Goal: Obtain resource: Download file/media

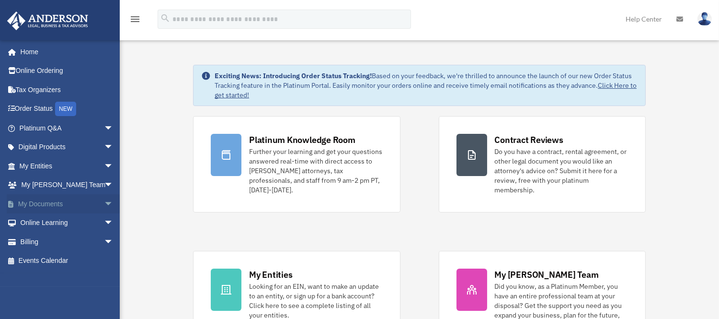
click at [42, 204] on link "My Documents arrow_drop_down" at bounding box center [67, 203] width 121 height 19
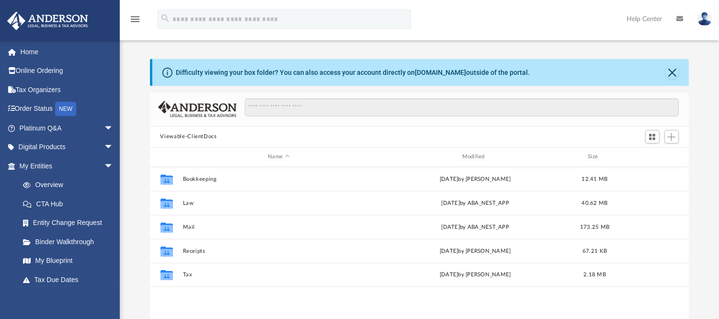
scroll to position [209, 532]
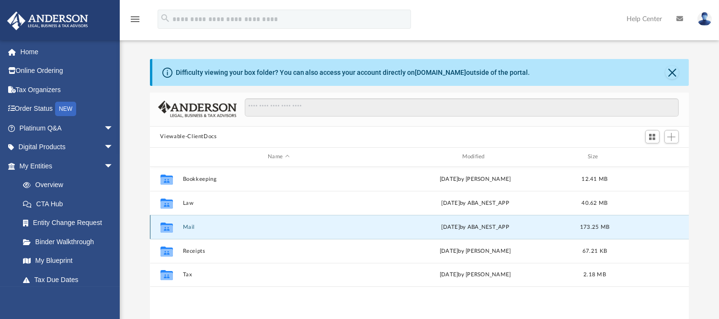
click at [190, 227] on button "Mail" at bounding box center [279, 226] width 192 height 6
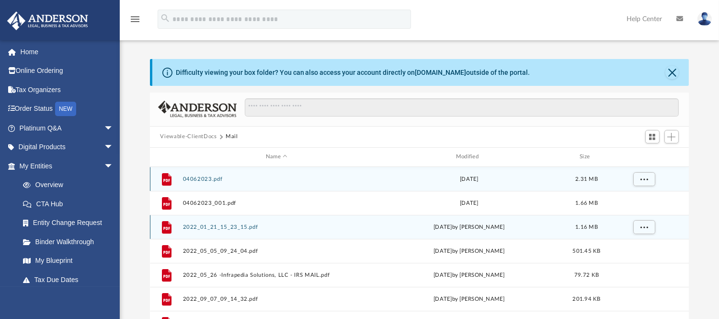
scroll to position [180, 532]
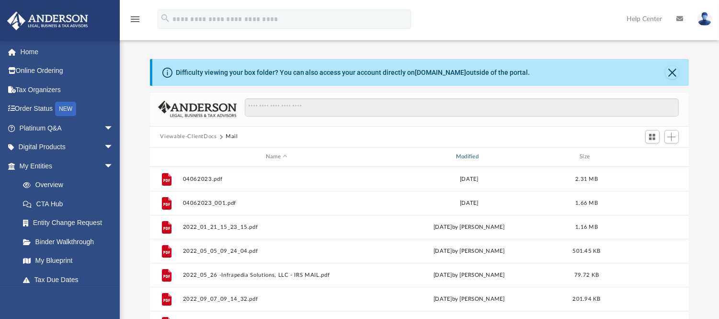
click at [470, 159] on div "Modified" at bounding box center [469, 156] width 188 height 9
click at [469, 156] on div "Modified" at bounding box center [469, 156] width 188 height 9
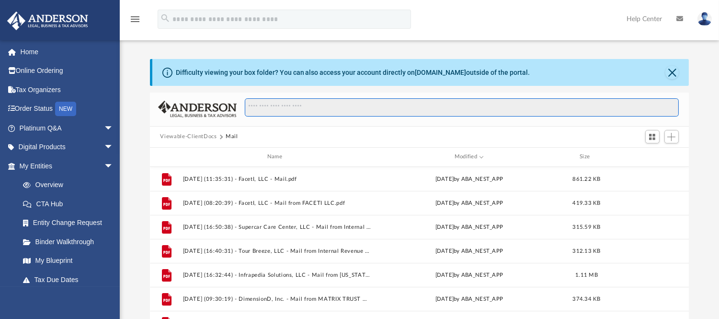
click at [334, 108] on input "Search files and folders" at bounding box center [462, 107] width 434 height 18
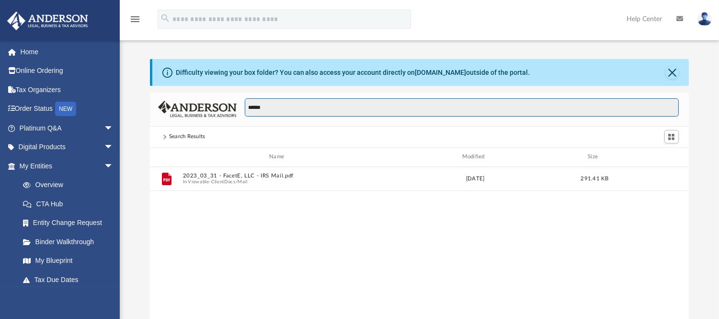
scroll to position [209, 532]
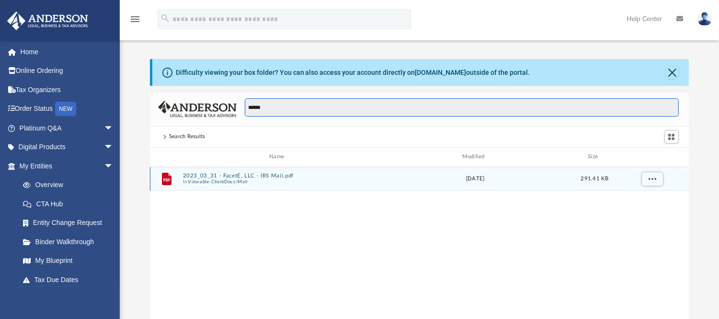
type input "******"
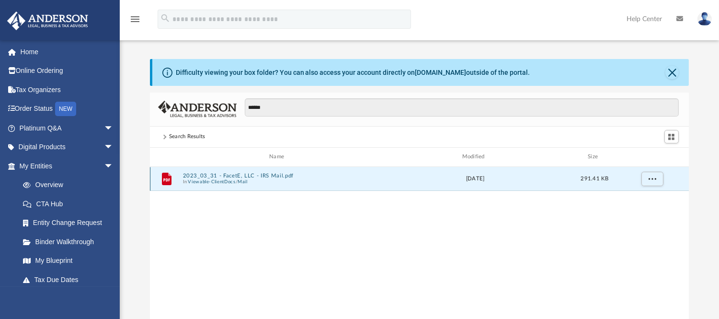
click at [203, 174] on button "2023_03_31 - FacetE, LLC - IRS Mail.pdf" at bounding box center [279, 175] width 192 height 6
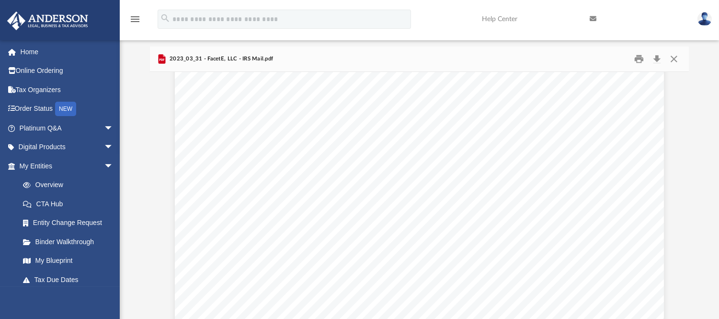
scroll to position [11, 0]
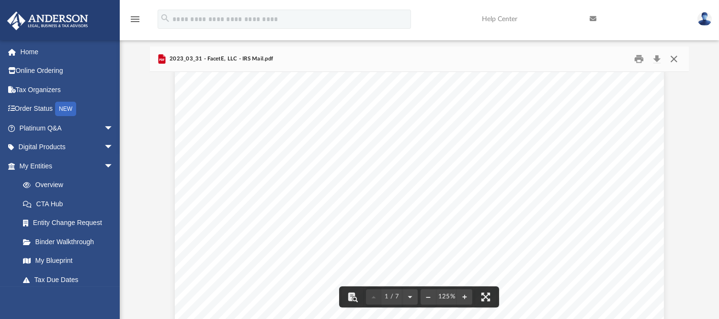
click at [676, 58] on button "Close" at bounding box center [673, 58] width 17 height 15
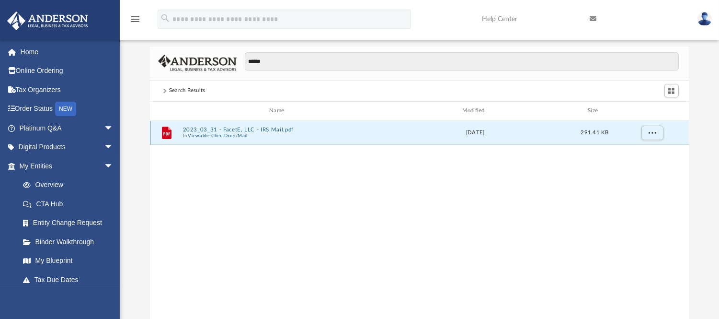
click at [233, 130] on button "2023_03_31 - FacetE, LLC - IRS Mail.pdf" at bounding box center [279, 129] width 192 height 6
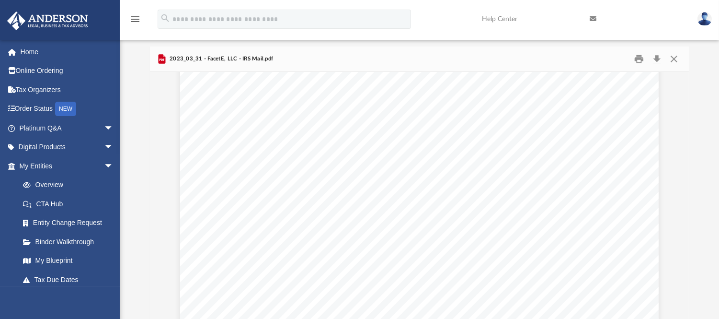
scroll to position [2739, 0]
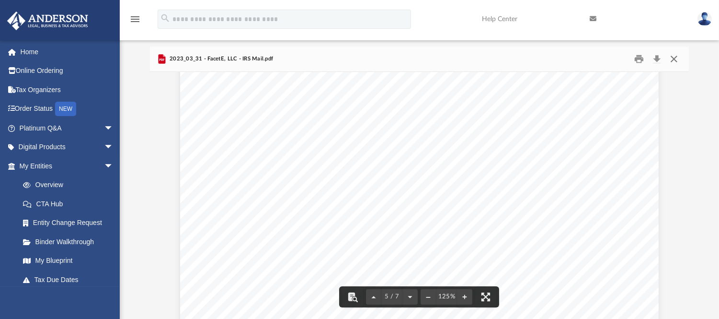
click at [677, 60] on button "Close" at bounding box center [673, 58] width 17 height 15
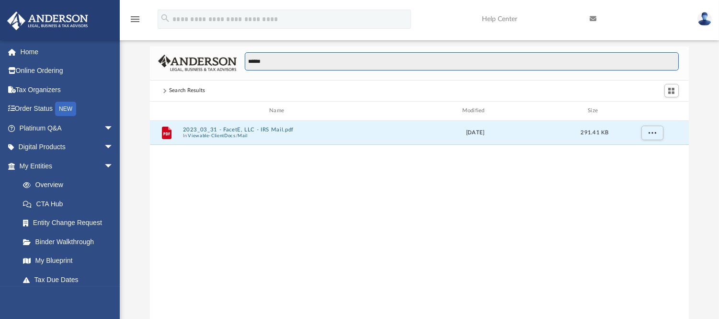
click at [277, 61] on input "******" at bounding box center [462, 61] width 434 height 18
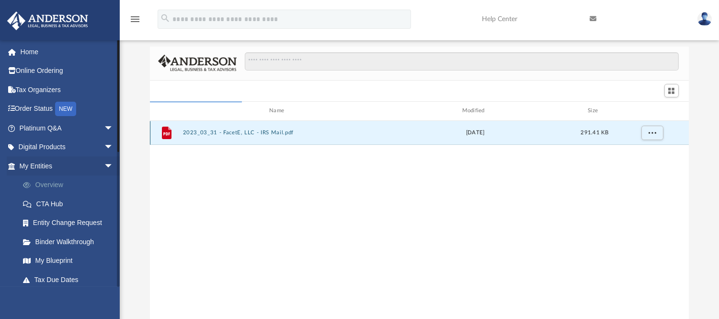
click at [44, 188] on link "Overview" at bounding box center [70, 184] width 114 height 19
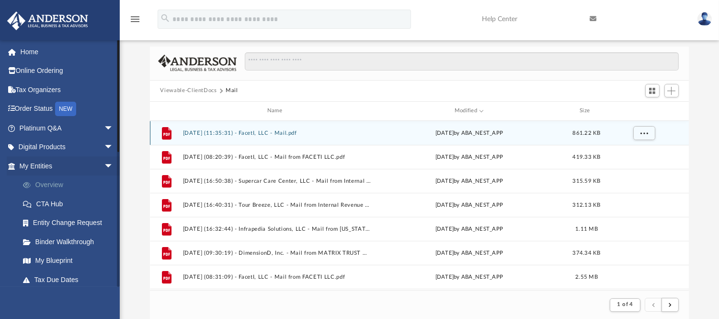
scroll to position [180, 532]
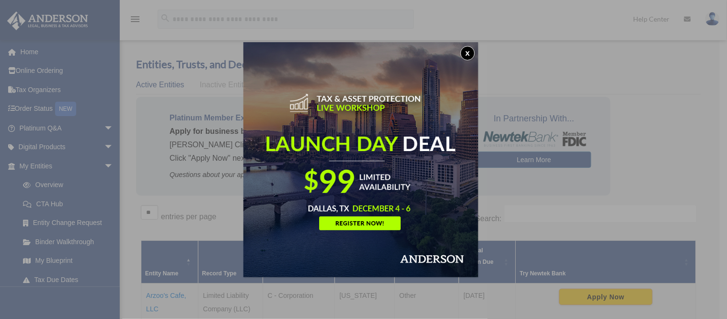
click at [468, 51] on button "x" at bounding box center [467, 53] width 14 height 14
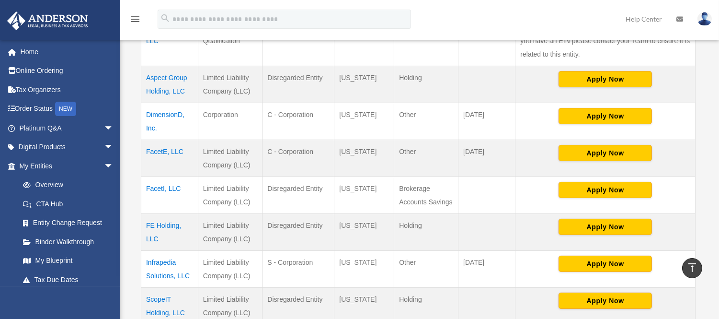
scroll to position [323, 0]
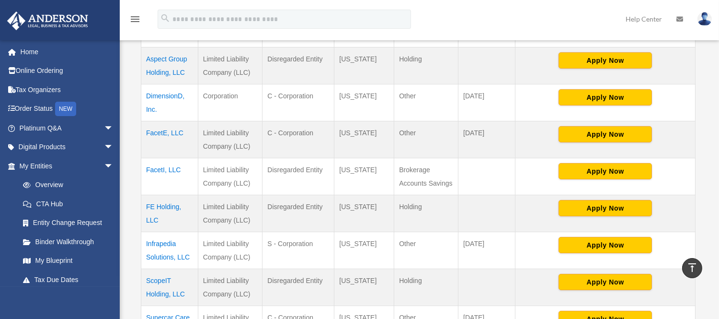
click at [165, 132] on td "FacetE, LLC" at bounding box center [169, 139] width 57 height 37
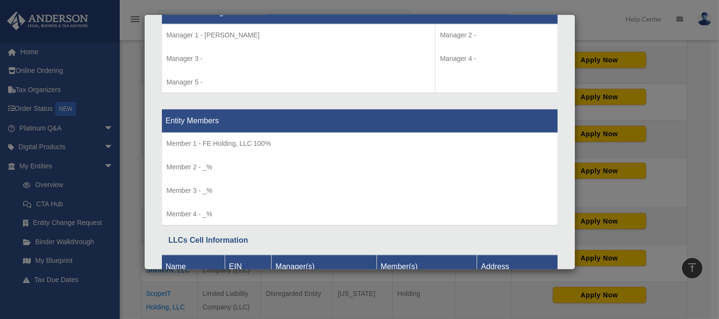
scroll to position [1015, 0]
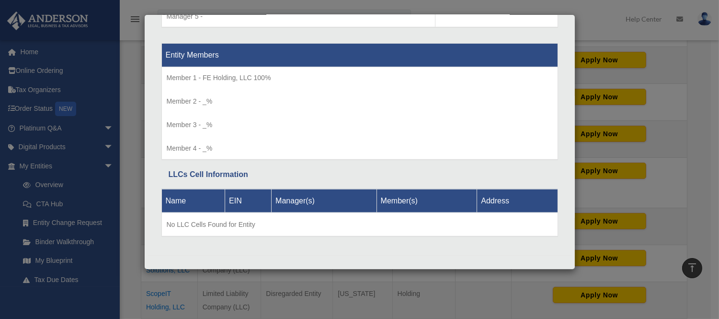
click at [703, 80] on div "Details × Articles Sent Organizational Date" at bounding box center [359, 159] width 719 height 319
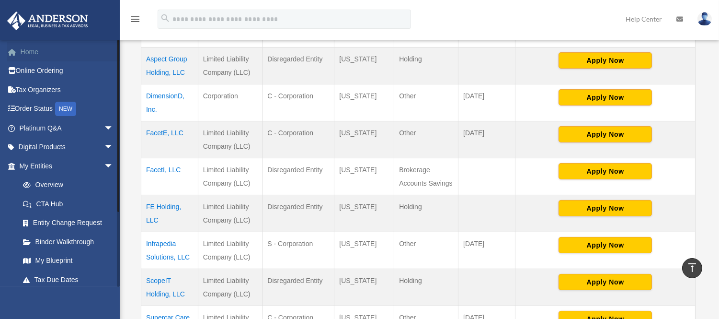
click at [24, 49] on link "Home" at bounding box center [67, 51] width 121 height 19
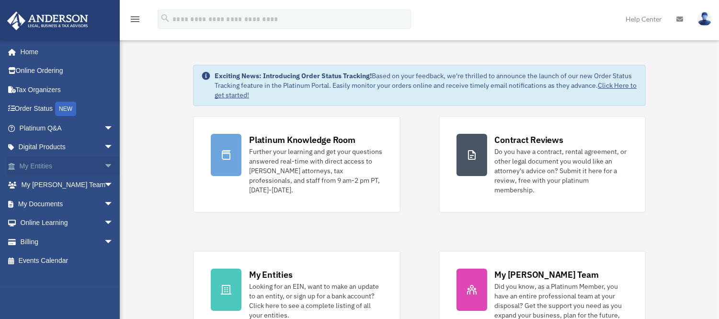
click at [104, 165] on span "arrow_drop_down" at bounding box center [113, 166] width 19 height 20
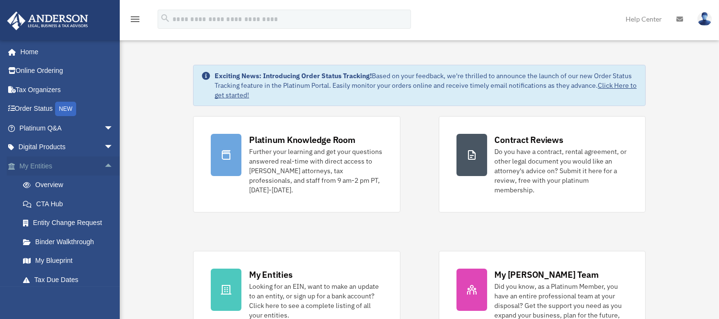
click at [104, 165] on span "arrow_drop_up" at bounding box center [113, 166] width 19 height 20
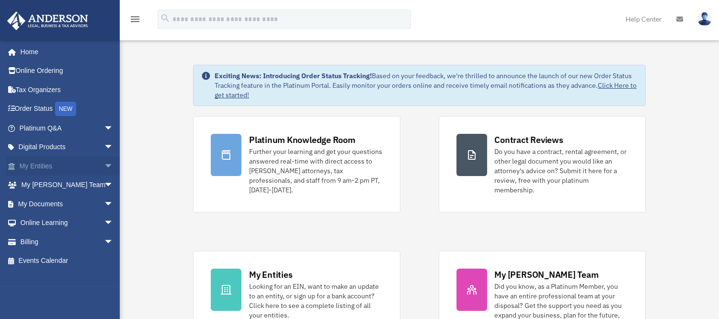
click at [104, 165] on span "arrow_drop_down" at bounding box center [113, 166] width 19 height 20
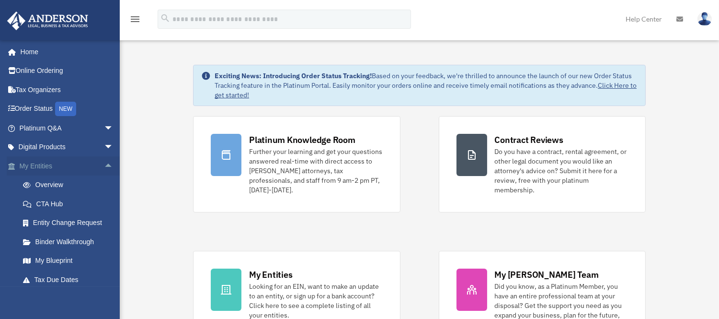
click at [104, 165] on span "arrow_drop_up" at bounding box center [113, 166] width 19 height 20
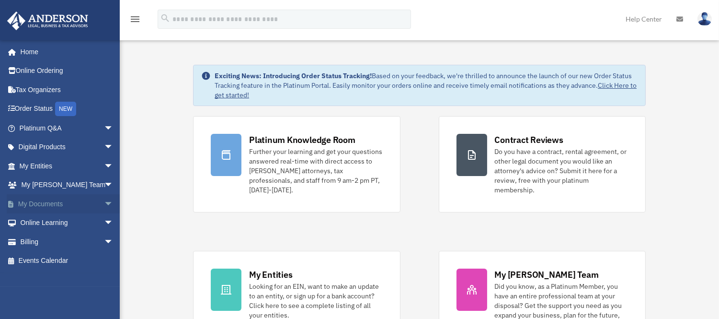
click at [104, 204] on span "arrow_drop_down" at bounding box center [113, 204] width 19 height 20
click at [36, 221] on link "Box" at bounding box center [70, 222] width 114 height 19
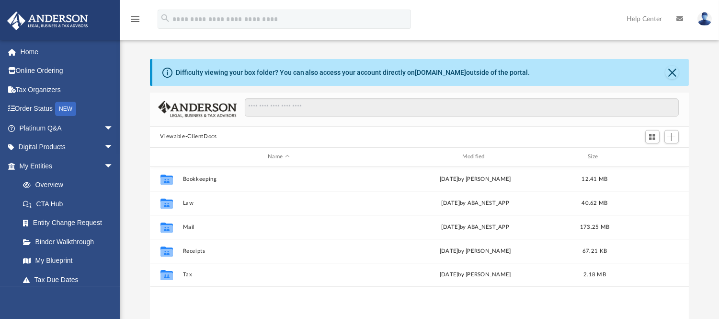
scroll to position [209, 532]
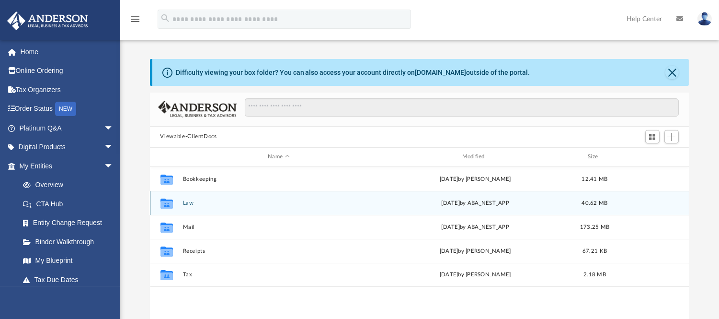
click at [188, 202] on button "Law" at bounding box center [279, 202] width 192 height 6
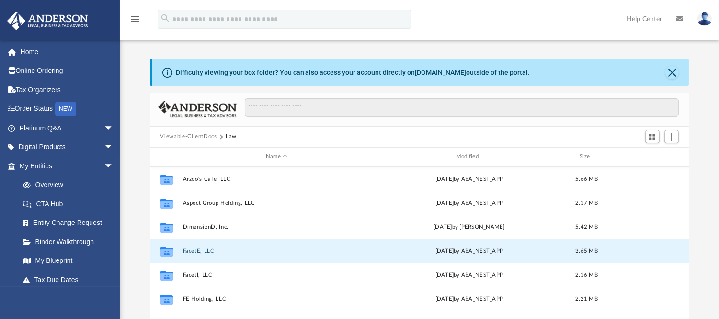
click at [190, 248] on button "FacetE, LLC" at bounding box center [277, 250] width 188 height 6
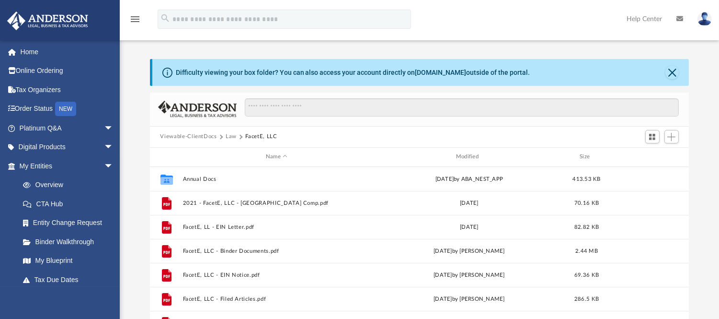
scroll to position [17, 0]
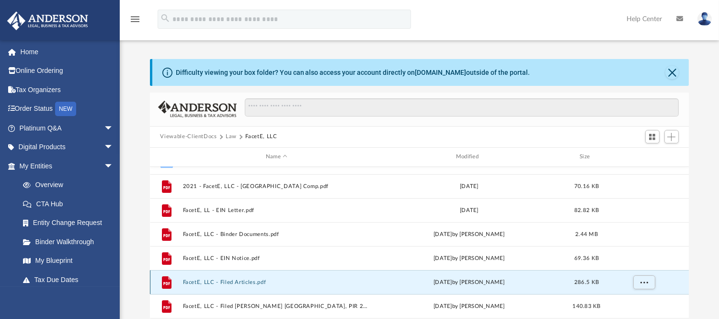
click at [240, 281] on button "FacetE, LLC - Filed Articles.pdf" at bounding box center [277, 281] width 188 height 6
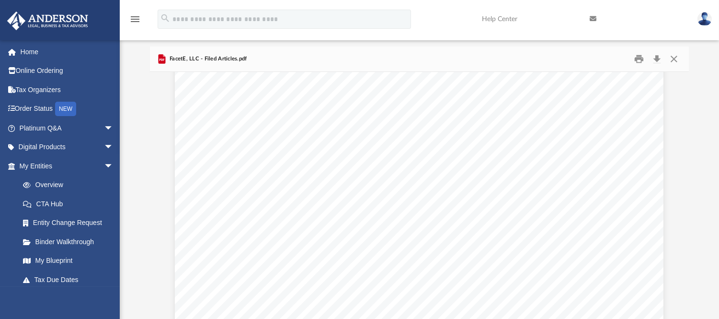
scroll to position [0, 0]
click at [658, 59] on button "Download" at bounding box center [657, 58] width 17 height 15
click at [709, 18] on img at bounding box center [704, 19] width 14 height 14
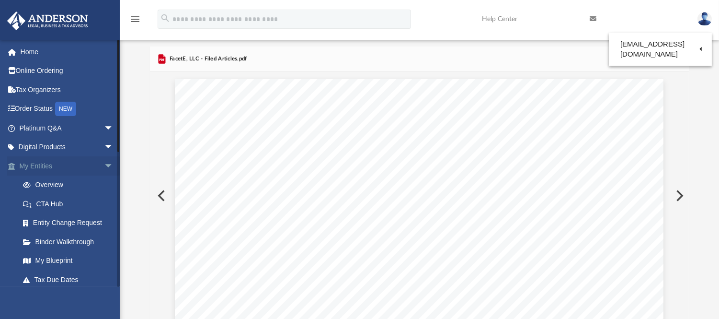
click at [104, 165] on span "arrow_drop_down" at bounding box center [113, 166] width 19 height 20
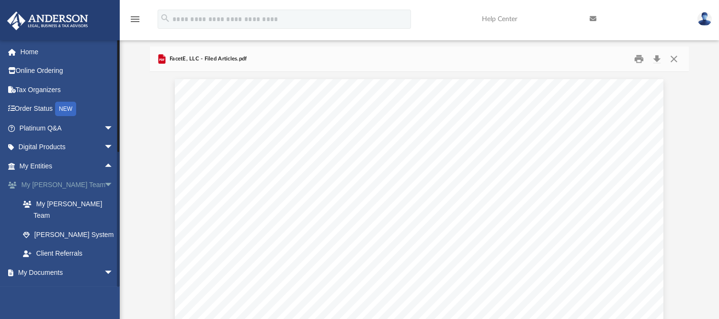
click at [104, 185] on span "arrow_drop_down" at bounding box center [113, 185] width 19 height 20
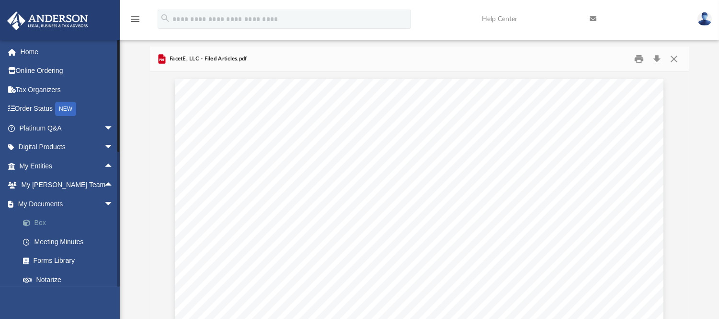
click at [37, 218] on link "Box" at bounding box center [70, 222] width 114 height 19
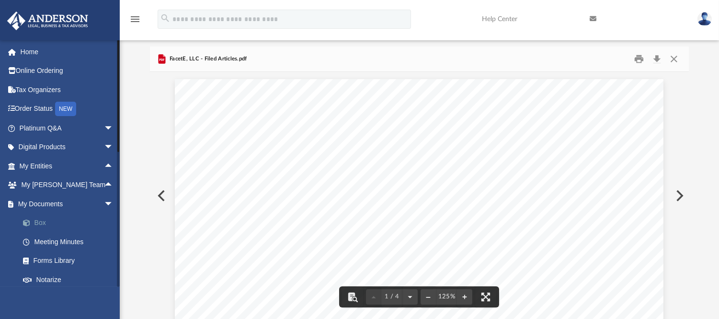
click at [37, 218] on link "Box" at bounding box center [70, 222] width 114 height 19
click at [673, 58] on button "Close" at bounding box center [673, 58] width 17 height 15
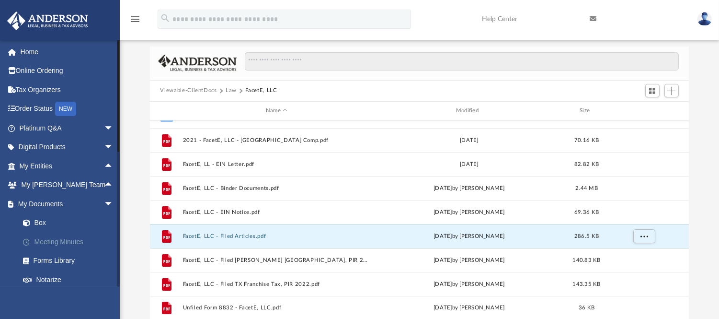
click at [43, 241] on link "Meeting Minutes" at bounding box center [70, 241] width 114 height 19
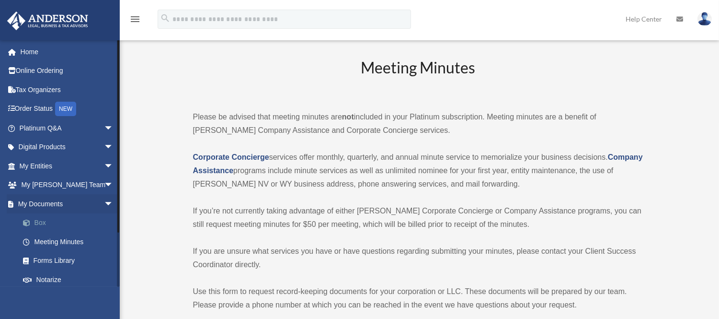
click at [35, 221] on link "Box" at bounding box center [70, 222] width 114 height 19
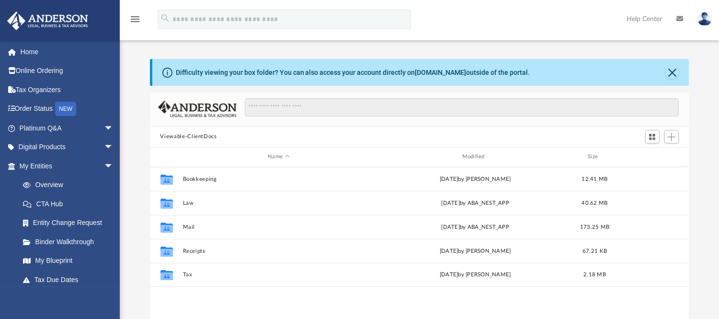
scroll to position [209, 532]
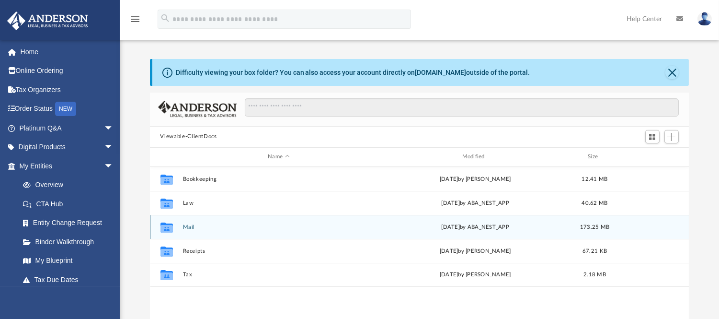
click at [189, 226] on button "Mail" at bounding box center [279, 226] width 192 height 6
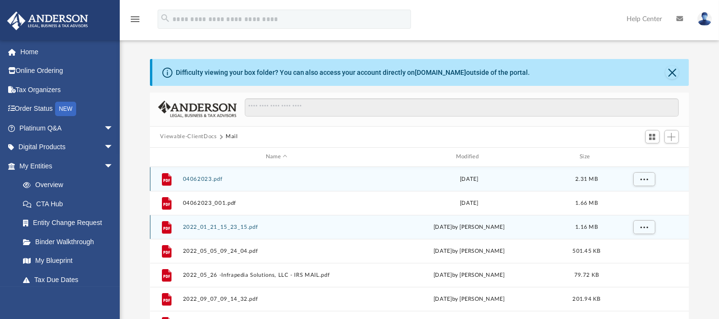
scroll to position [180, 532]
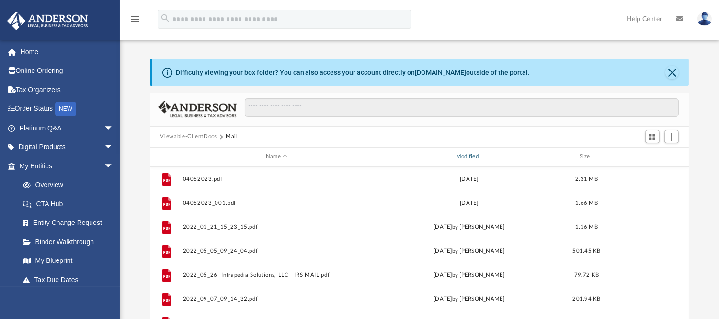
click at [472, 155] on div "Modified" at bounding box center [469, 156] width 188 height 9
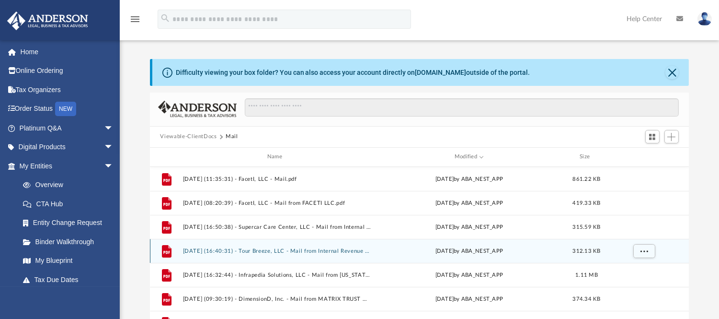
click at [274, 252] on button "[DATE] (16:40:31) - Tour Breeze, LLC - Mail from Internal Revenue Service.pdf" at bounding box center [277, 250] width 188 height 6
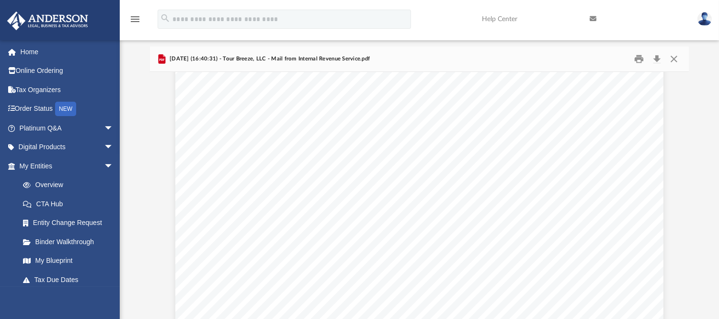
scroll to position [0, 0]
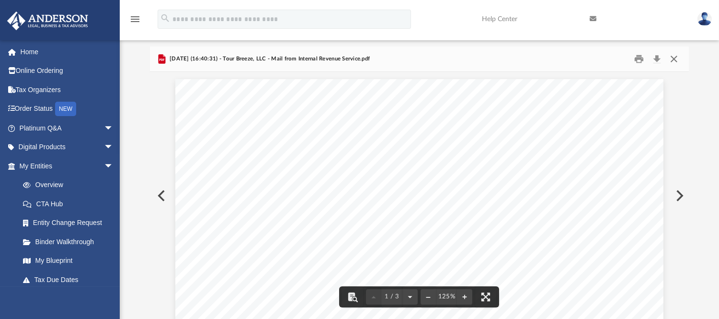
click at [673, 58] on button "Close" at bounding box center [673, 58] width 17 height 15
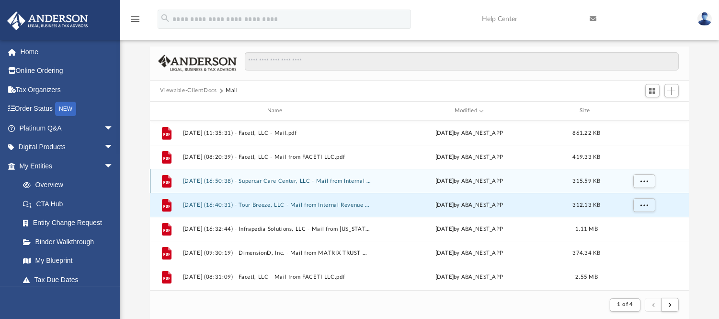
click at [251, 175] on div "File [DATE] (16:50:38) - Supercar Care Center, LLC - Mail from Internal Revenue…" at bounding box center [419, 181] width 539 height 24
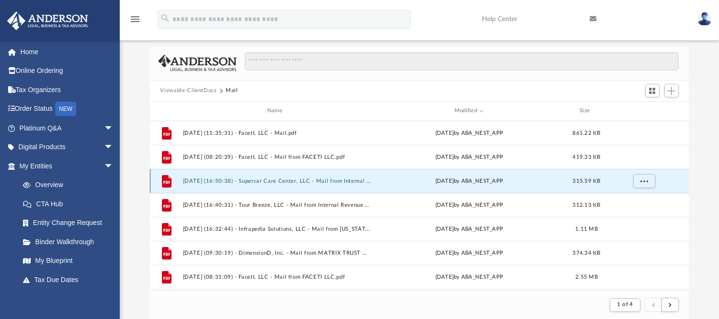
click at [208, 179] on button "[DATE] (16:50:38) - Supercar Care Center, LLC - Mail from Internal Revenue Serv…" at bounding box center [277, 180] width 188 height 6
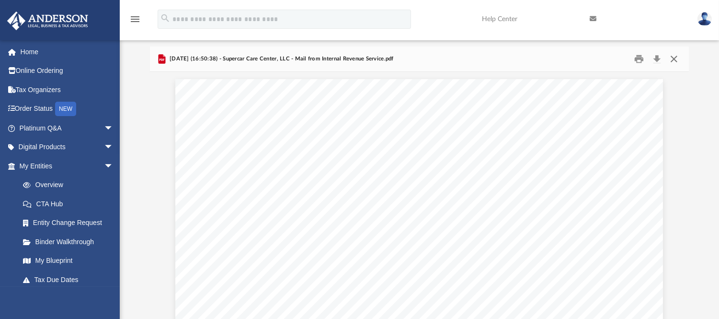
click at [676, 60] on button "Close" at bounding box center [673, 58] width 17 height 15
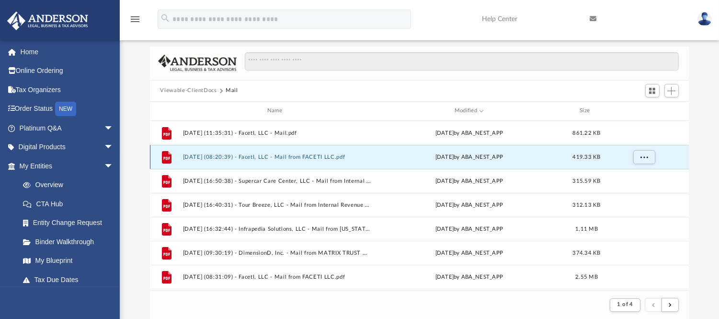
click at [255, 156] on button "[DATE] (08:20:39) - FacetI, LLC - Mail from FACETI LLC.pdf" at bounding box center [277, 156] width 188 height 6
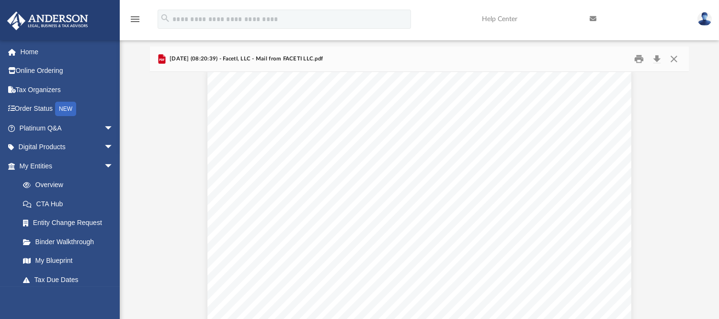
scroll to position [1107, 0]
click at [672, 60] on button "Close" at bounding box center [673, 58] width 17 height 15
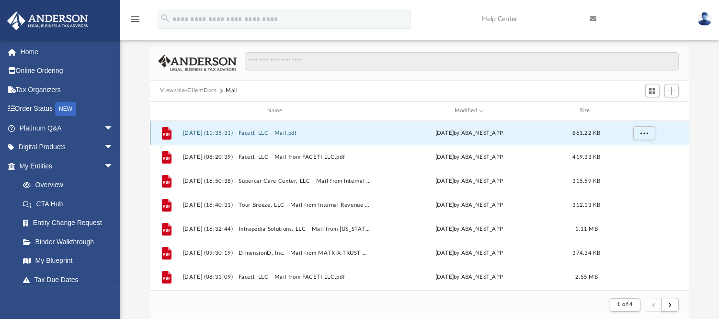
click at [220, 133] on button "[DATE] (11:35:31) - FacetI, LLC - Mail.pdf" at bounding box center [277, 132] width 188 height 6
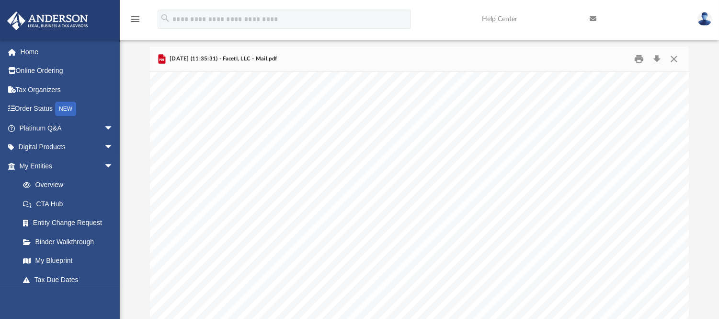
scroll to position [1689, 0]
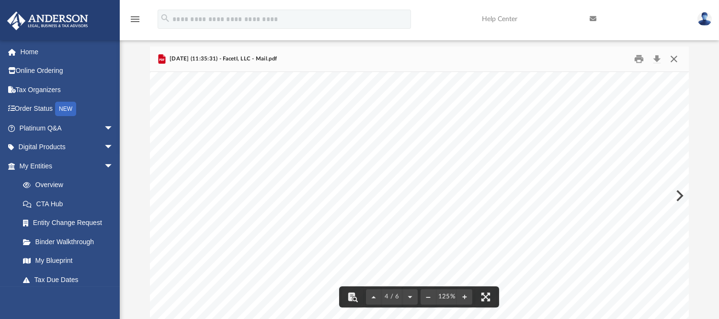
click at [673, 57] on button "Close" at bounding box center [673, 58] width 17 height 15
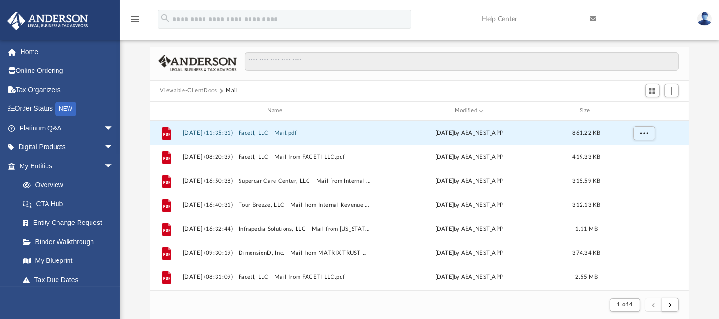
click at [706, 15] on img at bounding box center [704, 19] width 14 height 14
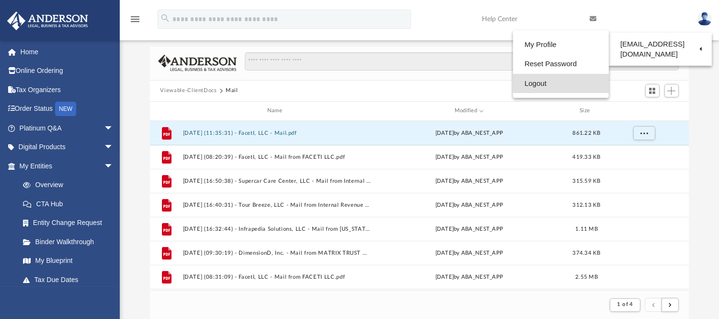
click at [532, 82] on link "Logout" at bounding box center [561, 84] width 96 height 20
